Goal: Transaction & Acquisition: Subscribe to service/newsletter

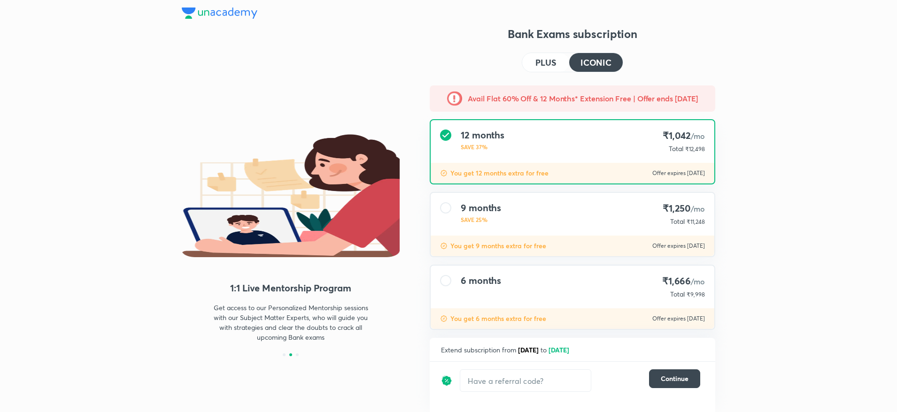
scroll to position [55, 0]
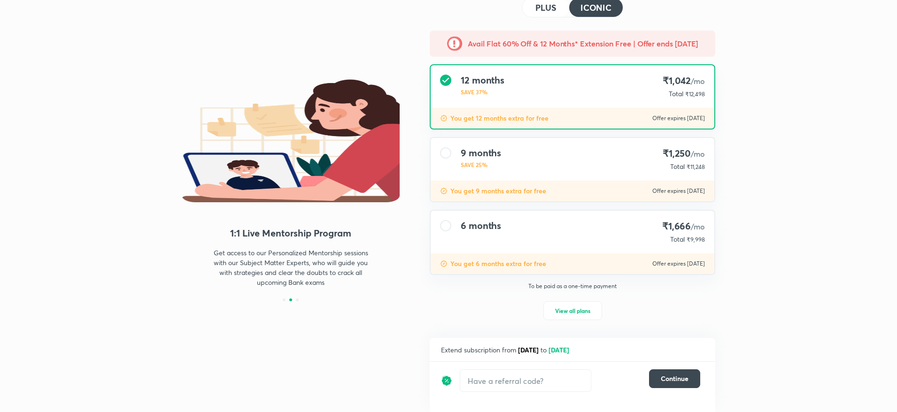
click at [540, 9] on h4 "PLUS" at bounding box center [545, 7] width 21 height 8
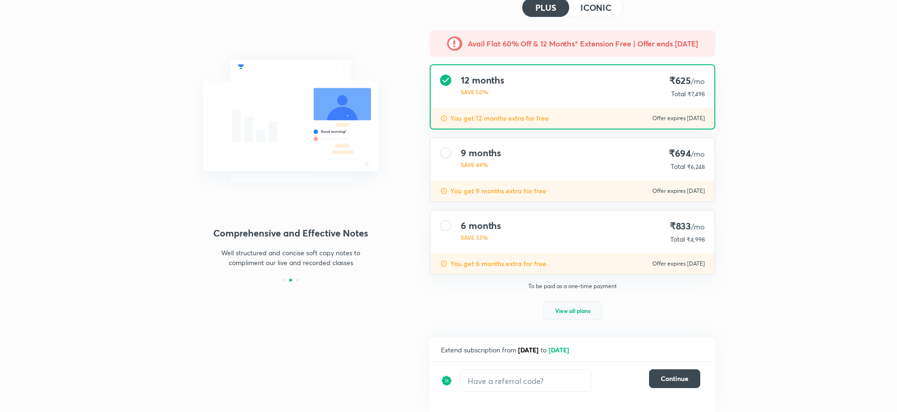
click at [581, 311] on span "View all plans" at bounding box center [572, 310] width 35 height 9
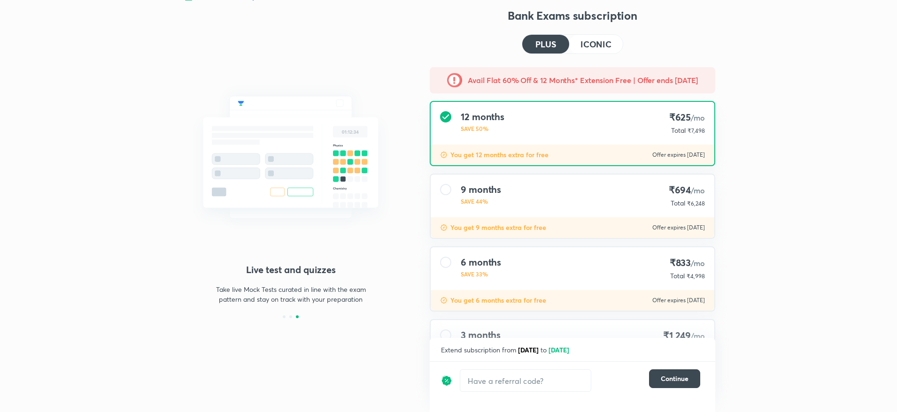
scroll to position [0, 0]
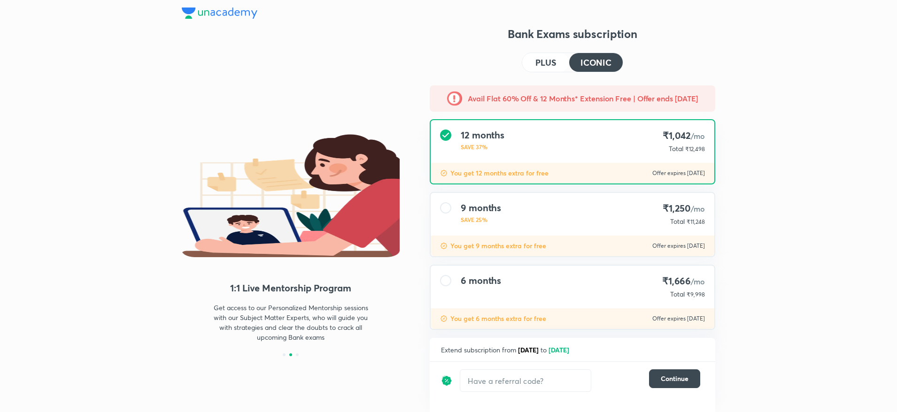
click at [544, 69] on button "PLUS" at bounding box center [545, 62] width 47 height 19
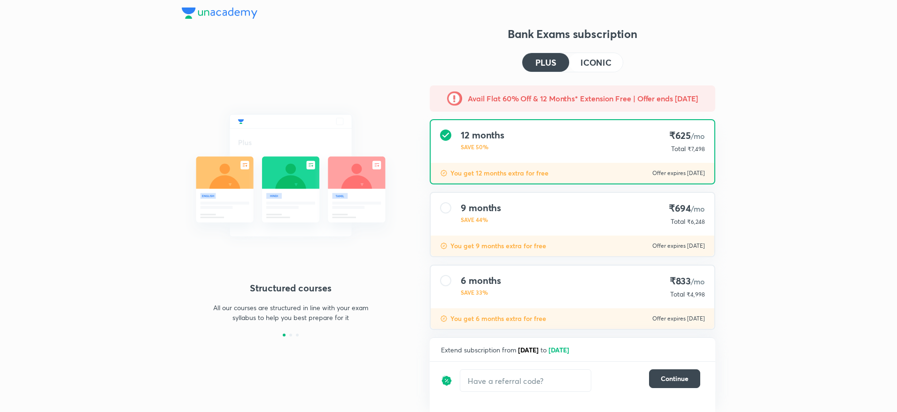
click at [598, 62] on h4 "ICONIC" at bounding box center [596, 62] width 31 height 8
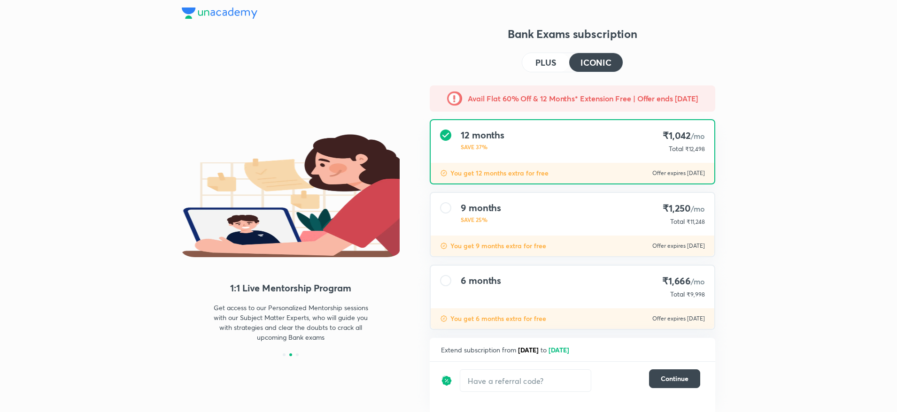
scroll to position [14, 0]
